Goal: Task Accomplishment & Management: Manage account settings

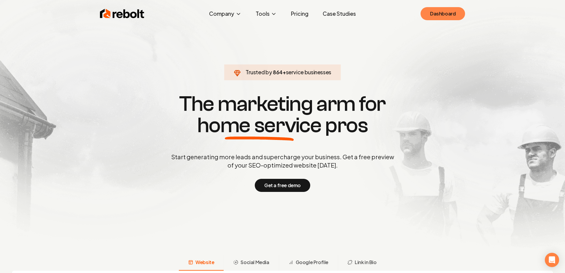
click at [444, 12] on link "Dashboard" at bounding box center [443, 13] width 45 height 13
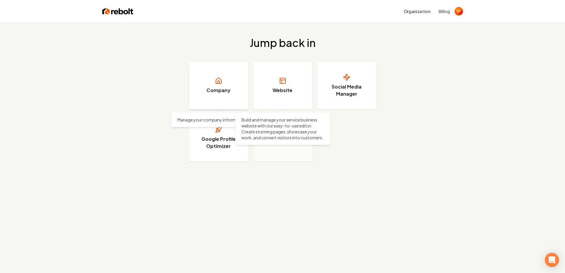
click at [209, 86] on link "Company" at bounding box center [218, 85] width 59 height 47
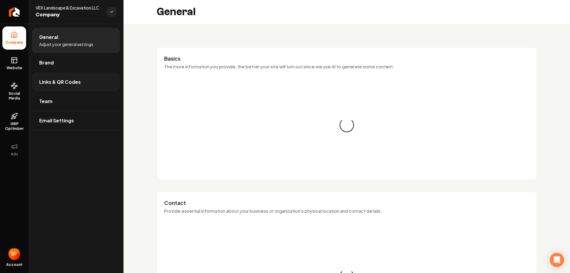
click at [88, 83] on link "Links & QR Codes" at bounding box center [76, 81] width 88 height 19
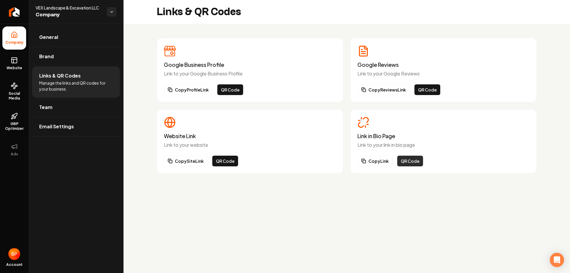
click at [404, 162] on button "QR Code" at bounding box center [410, 161] width 26 height 11
click at [370, 163] on button "Copy Link" at bounding box center [374, 161] width 35 height 11
click at [373, 161] on button "Copy Link" at bounding box center [374, 161] width 35 height 11
